Goal: Task Accomplishment & Management: Complete application form

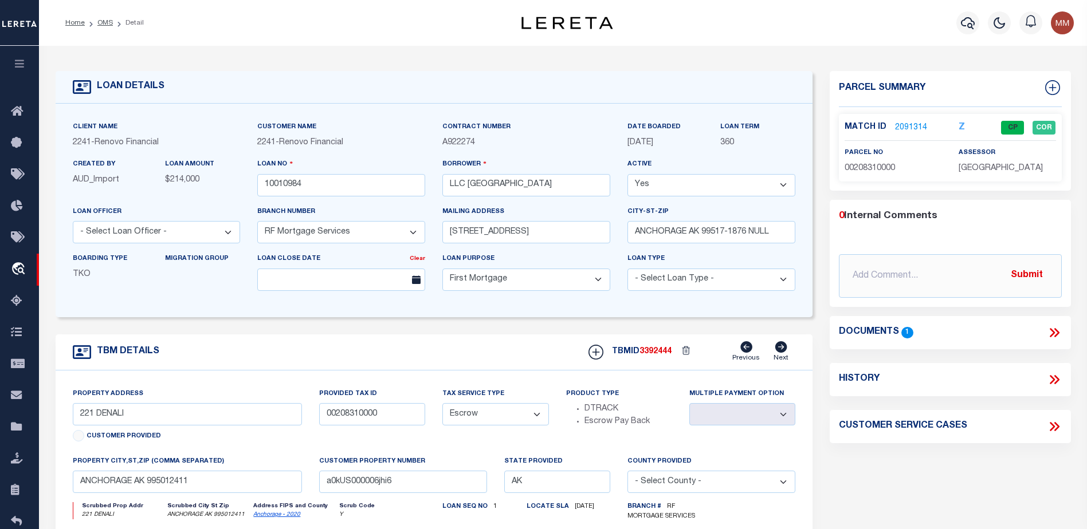
select select "25067"
select select "10"
select select "Escrow"
click at [15, 112] on icon at bounding box center [20, 112] width 18 height 14
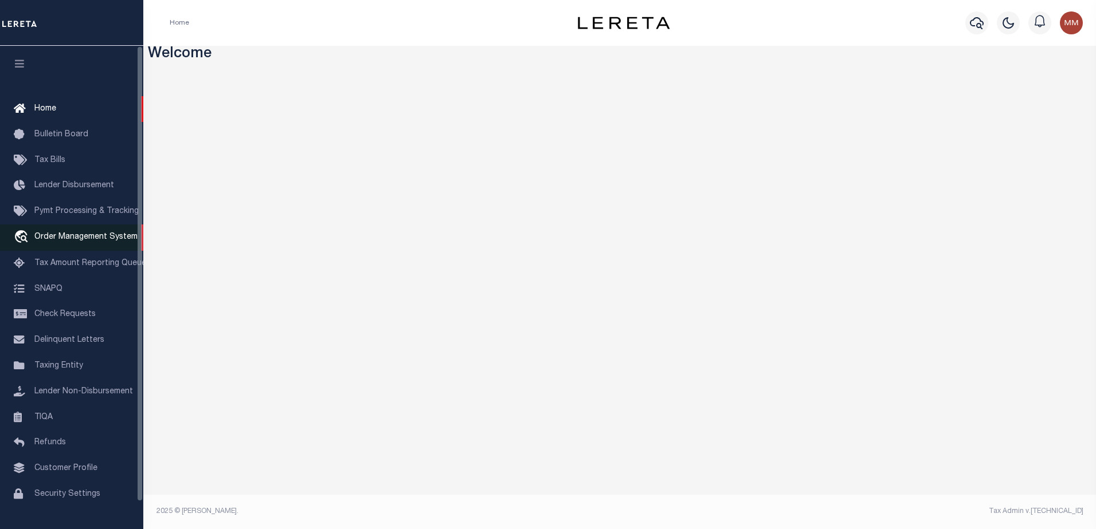
click at [80, 239] on span "Order Management System" at bounding box center [85, 237] width 103 height 8
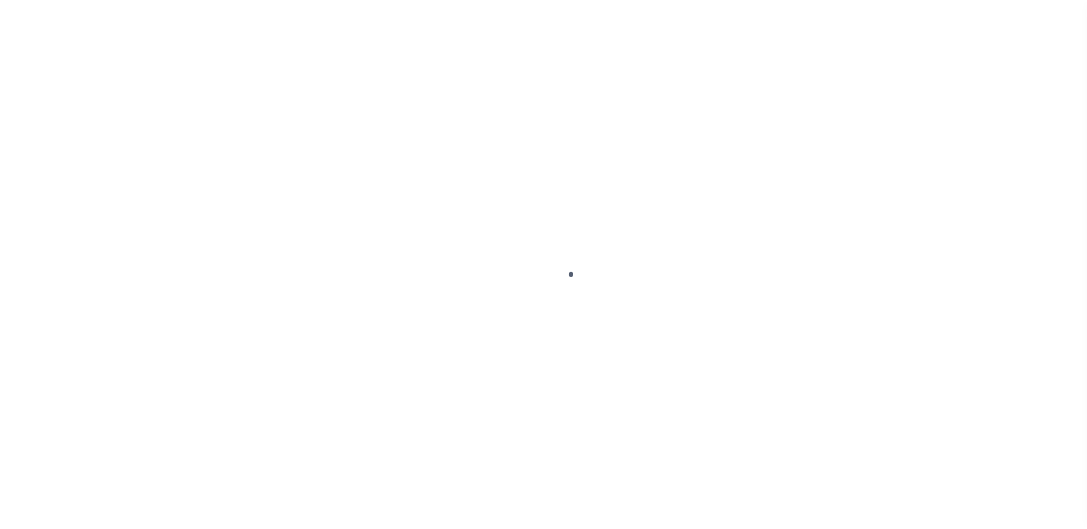
scroll to position [29, 0]
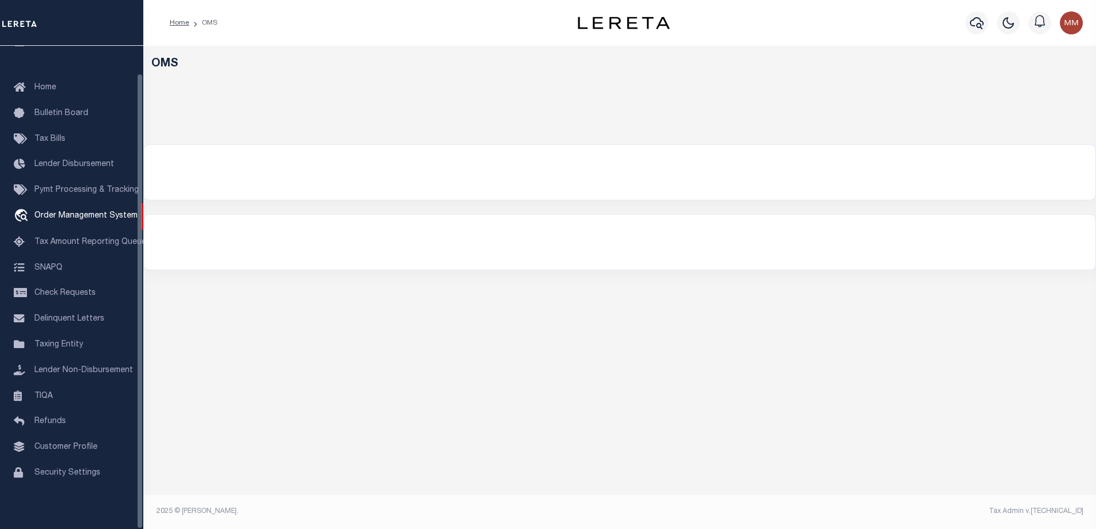
select select "200"
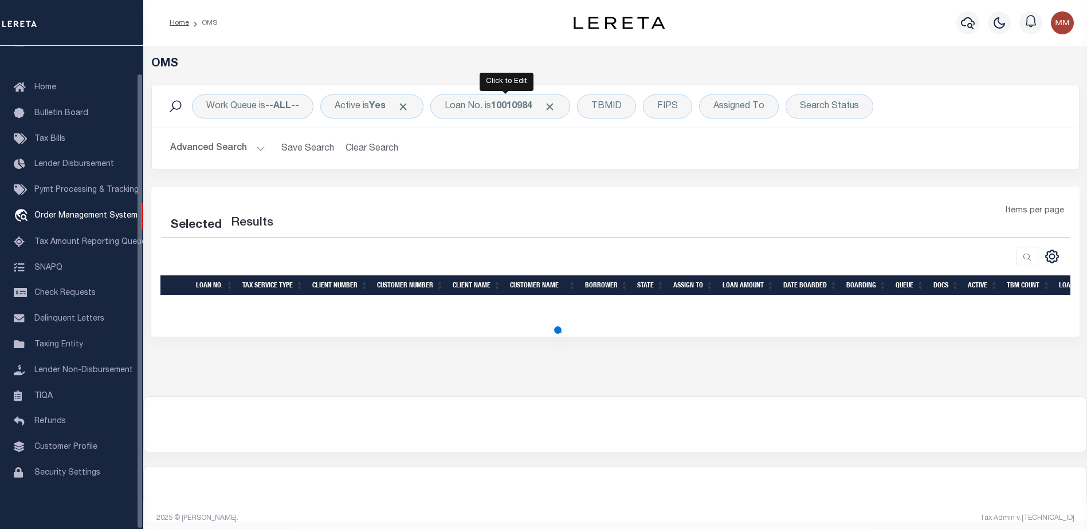
select select "200"
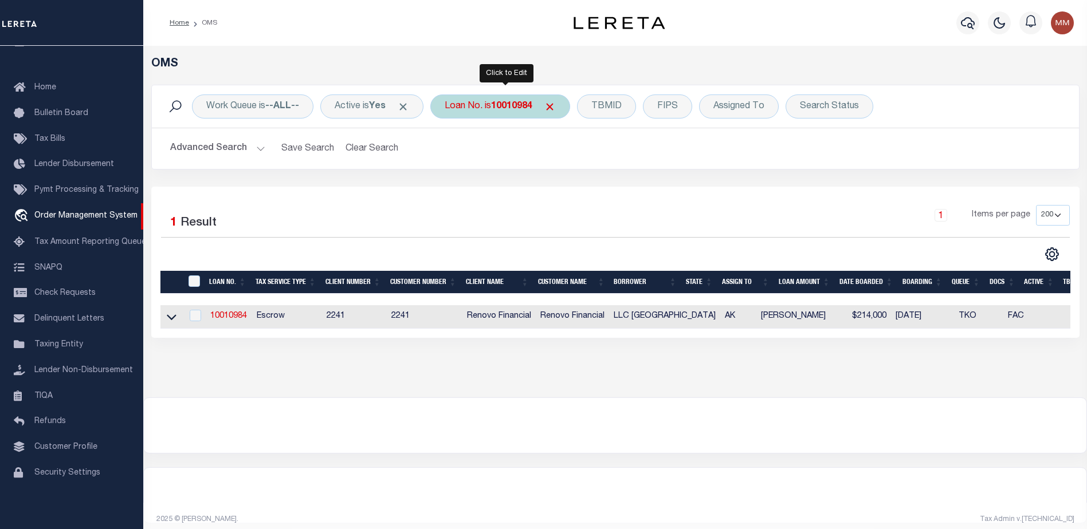
click at [512, 109] on b "10010984" at bounding box center [511, 106] width 41 height 9
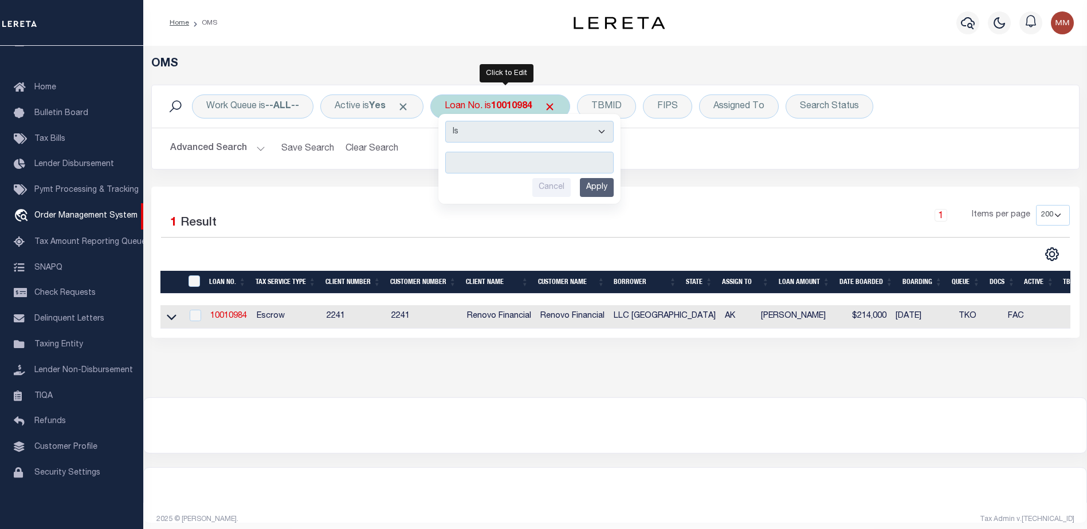
click at [476, 159] on input "text" at bounding box center [529, 163] width 168 height 22
type input "400103729"
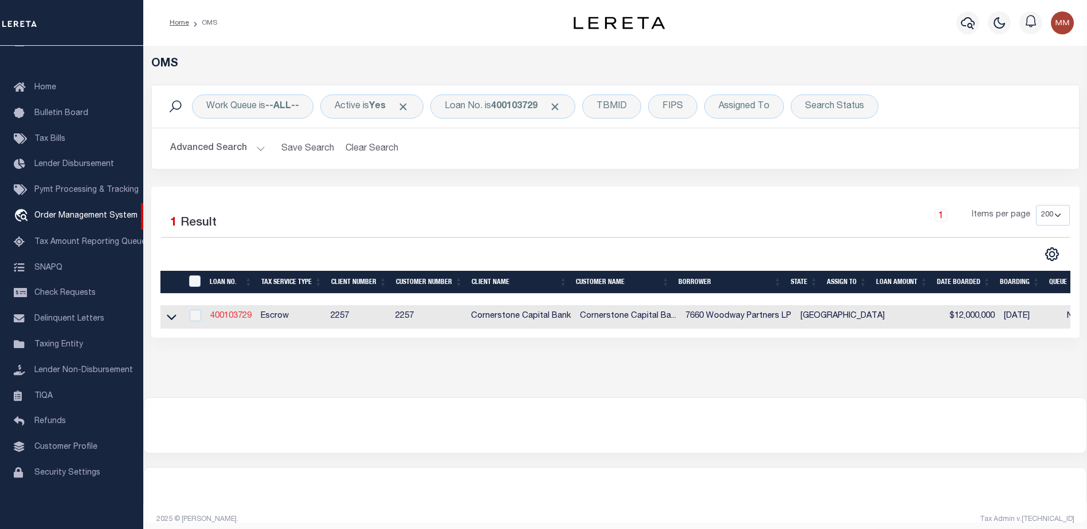
click at [213, 316] on link "400103729" at bounding box center [230, 316] width 41 height 8
type input "400103729"
type input "7660 Woodway Partners LP"
select select
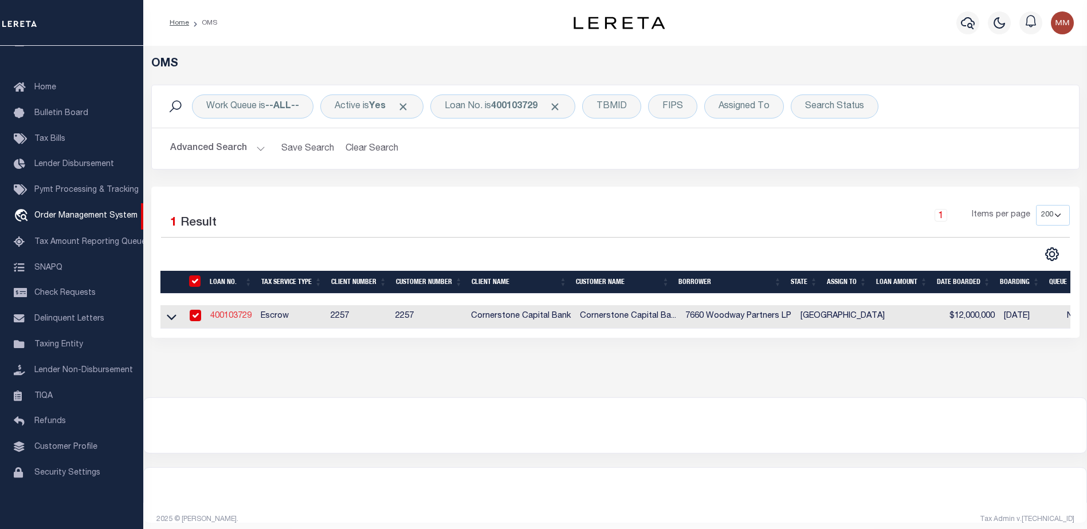
type input "[STREET_ADDRESS][PERSON_NAME]"
type input "[GEOGRAPHIC_DATA] TX 77070-4624"
type input "[DATE]"
select select "20"
select select "Escrow"
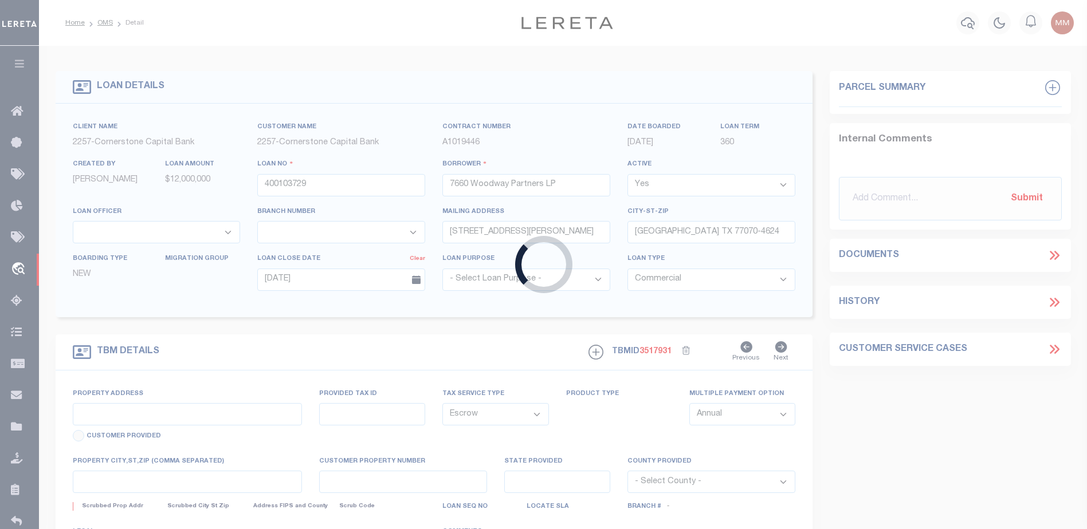
type input "[STREET_ADDRESS]"
select select
type input "[GEOGRAPHIC_DATA] TX 77063-1533"
type input "[GEOGRAPHIC_DATA]"
type textarea "Being a tract or parcel of land containing 1.691 acres of land or 73,645 square…"
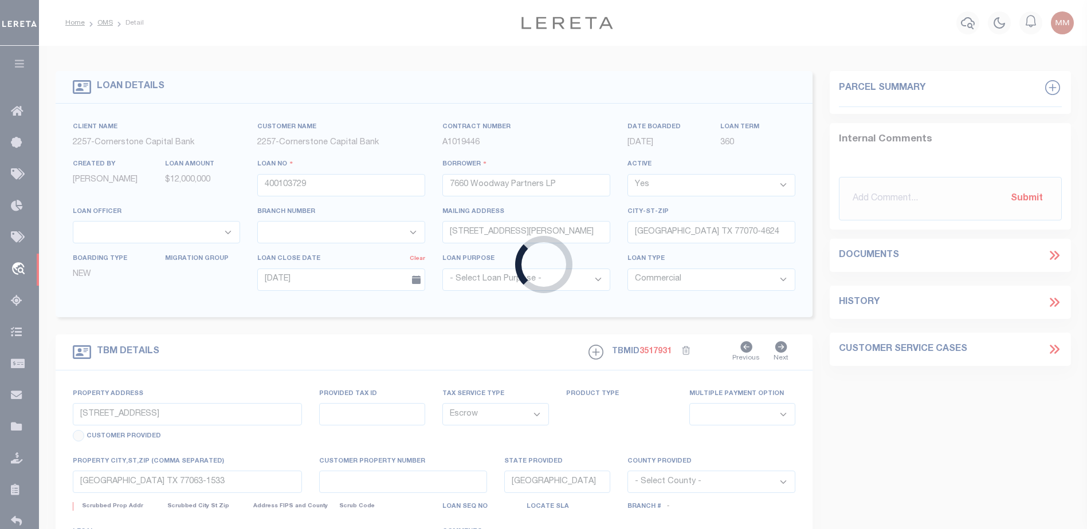
select select "64490"
